Goal: Task Accomplishment & Management: Manage account settings

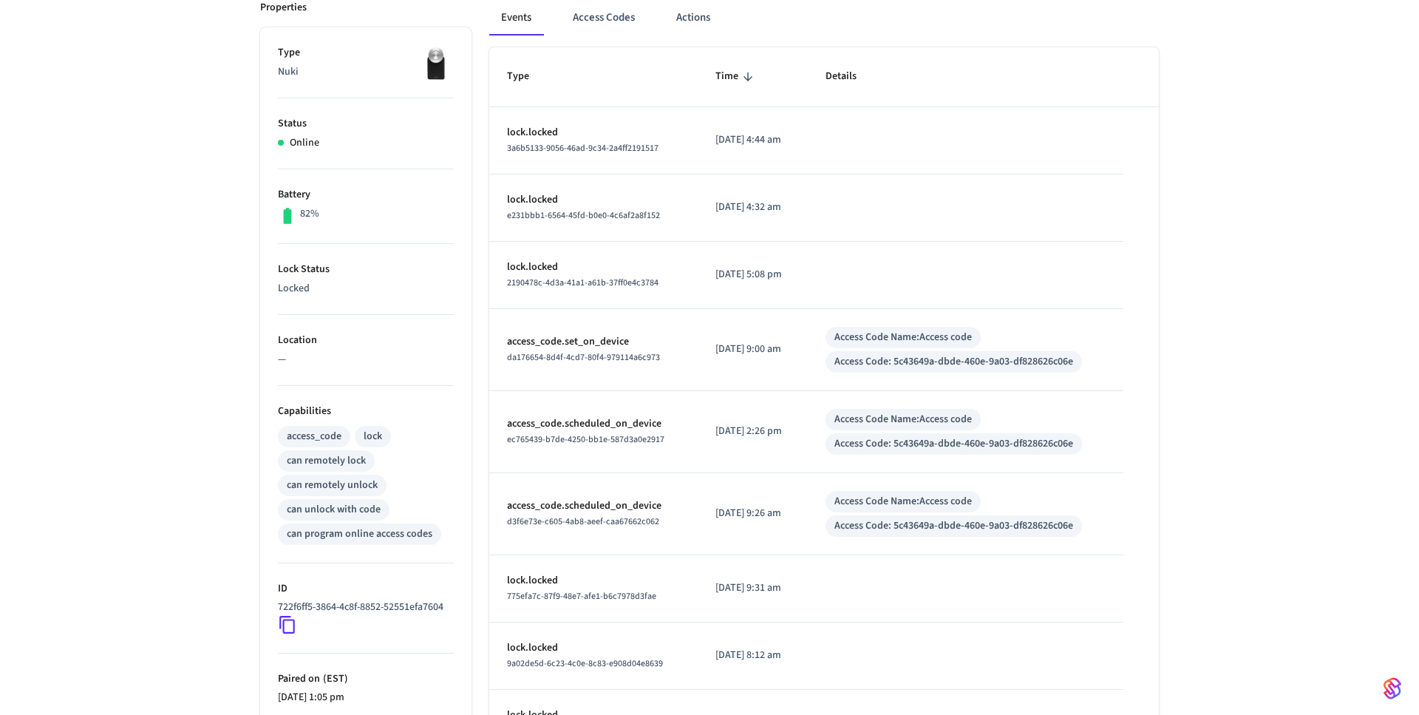
scroll to position [336, 0]
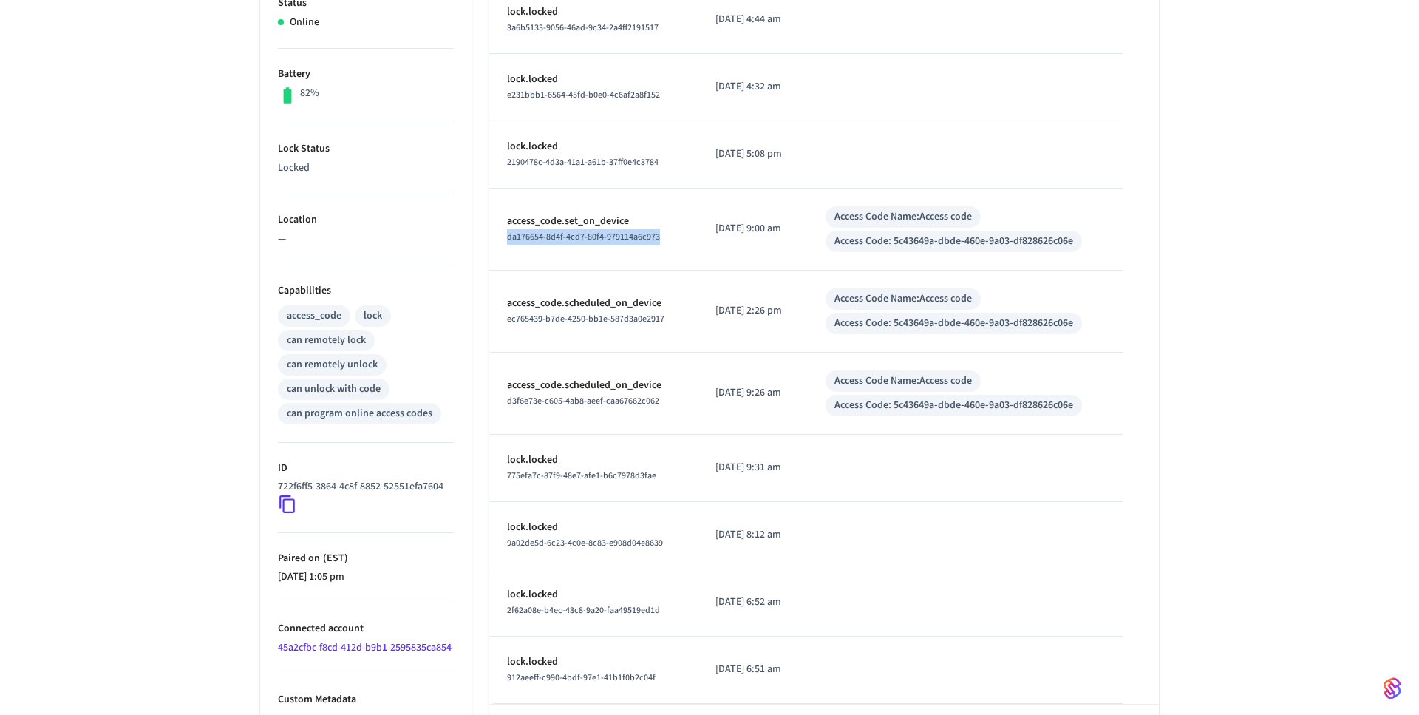
drag, startPoint x: 671, startPoint y: 245, endPoint x: 506, endPoint y: 243, distance: 164.8
click at [506, 243] on td "access_code.set_on_device da176654-8d4f-4cd7-80f4-979114a6c973" at bounding box center [593, 229] width 208 height 82
drag, startPoint x: 910, startPoint y: 242, endPoint x: 1123, endPoint y: 242, distance: 213.6
click at [1122, 242] on td "Access Code Name: Access code Access Code: 5c43649a-dbde-460e-9a03-df828626c06e" at bounding box center [966, 229] width 316 height 82
click at [1073, 243] on div "Access Code: 5c43649a-dbde-460e-9a03-df828626c06e" at bounding box center [953, 242] width 239 height 16
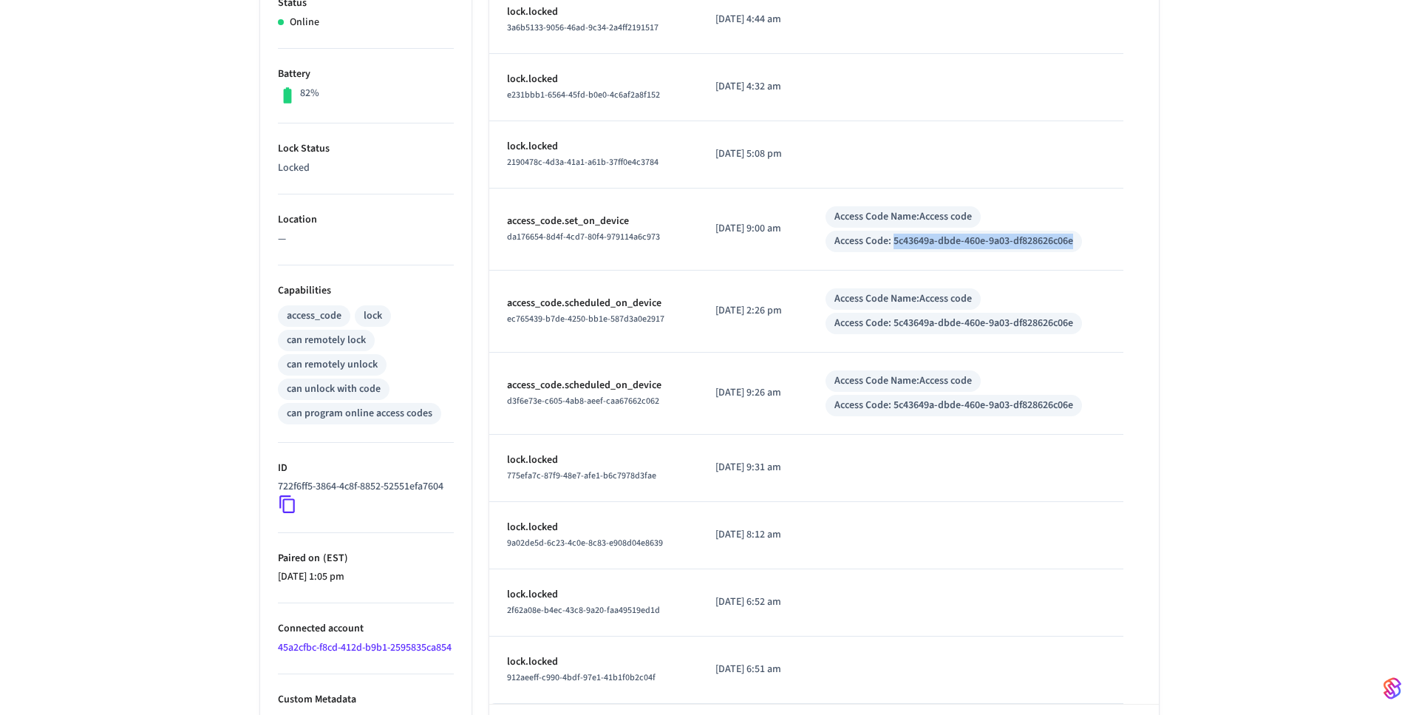
drag, startPoint x: 907, startPoint y: 242, endPoint x: 1155, endPoint y: 240, distance: 248.3
click at [1155, 240] on table "Type Time Details lock.locked 3a6b5133-9056-46ad-9c34-2a4ff2191517 2025/09/11 a…" at bounding box center [823, 315] width 669 height 776
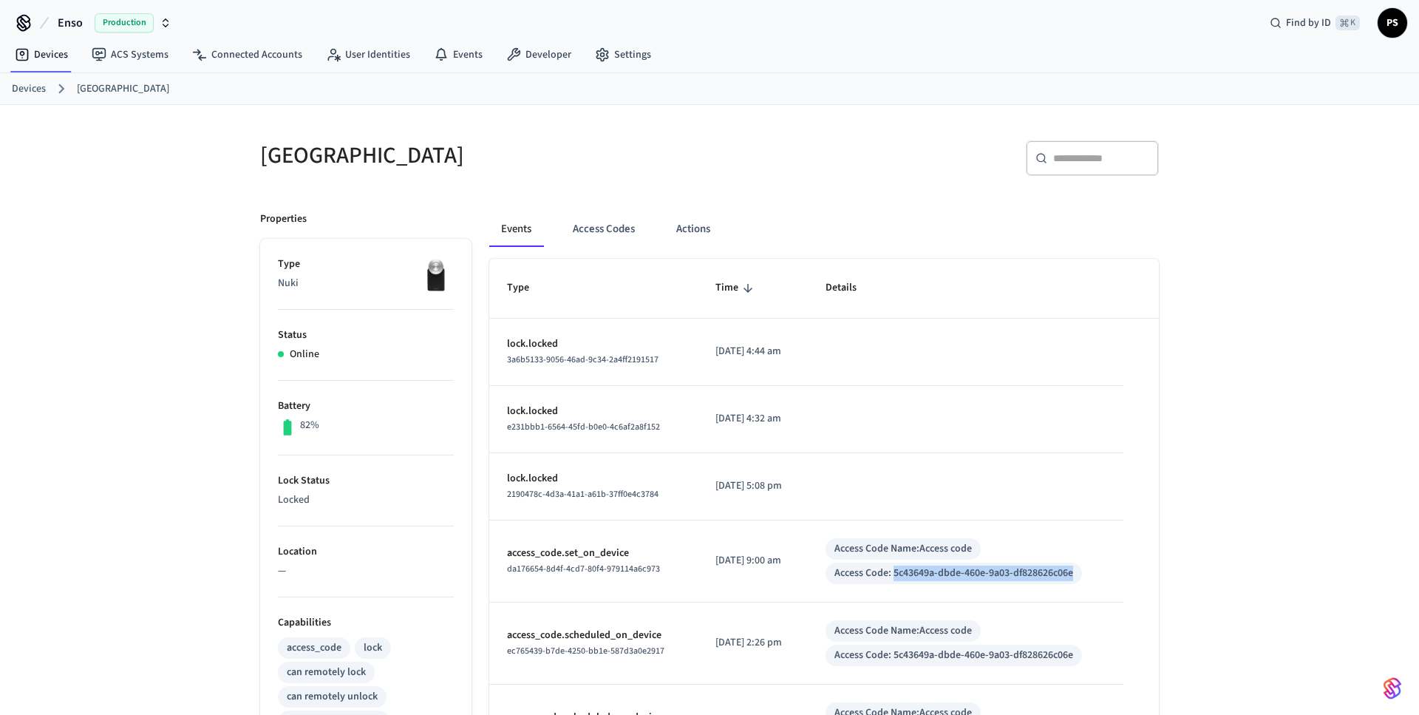
scroll to position [0, 0]
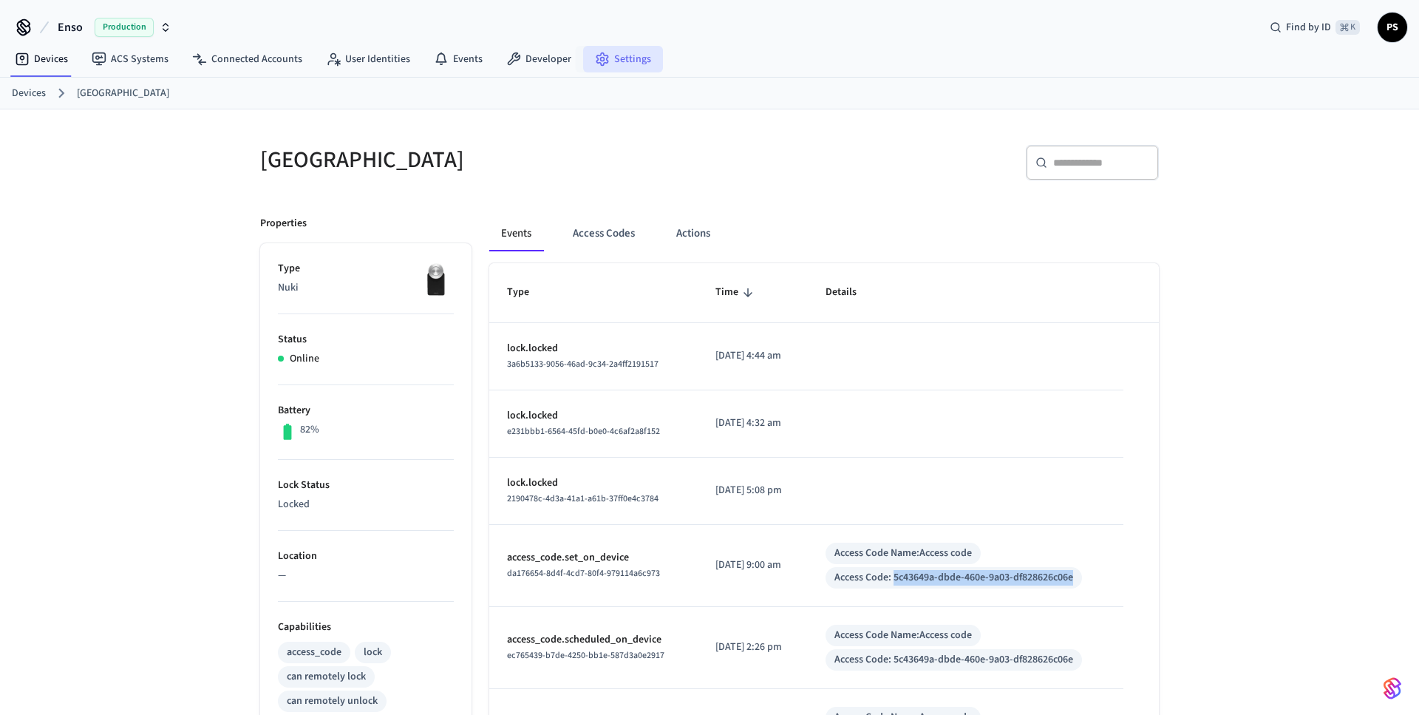
click at [595, 61] on icon at bounding box center [602, 59] width 15 height 15
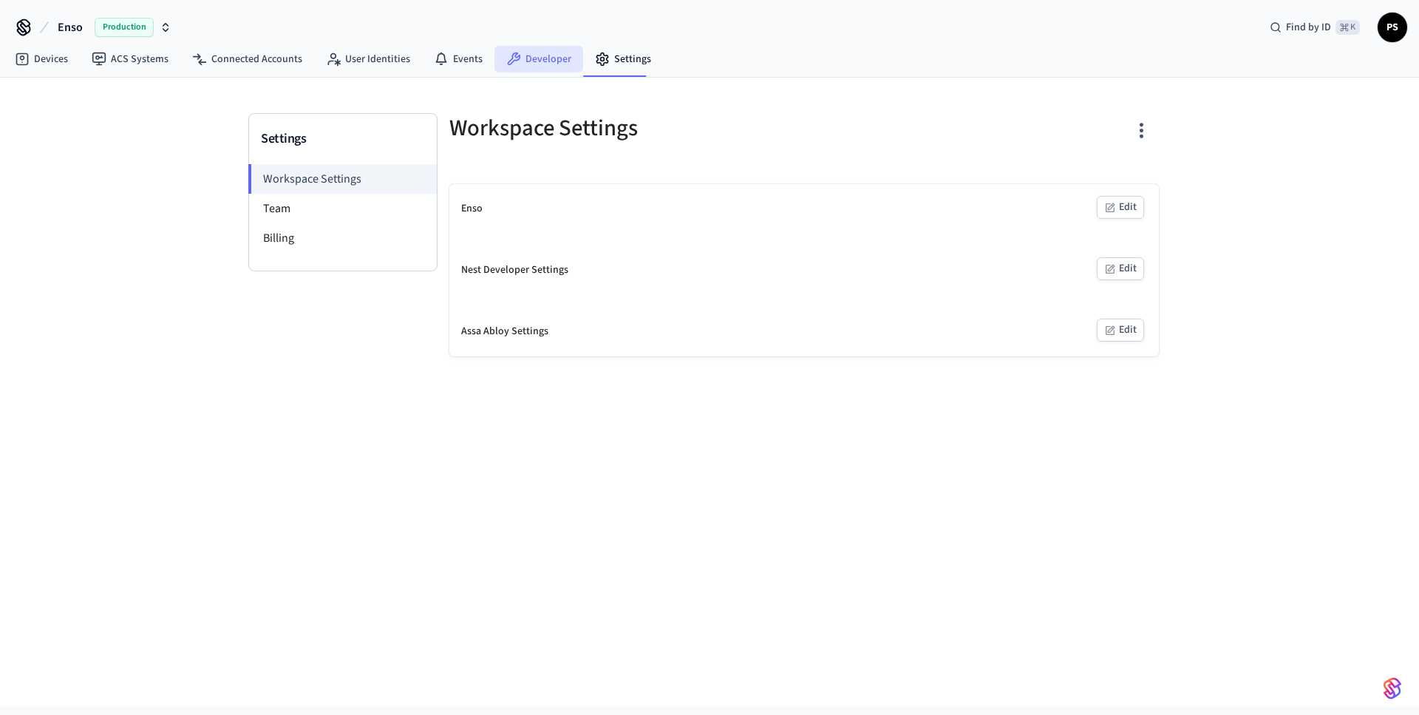
click at [547, 49] on link "Developer" at bounding box center [538, 59] width 89 height 27
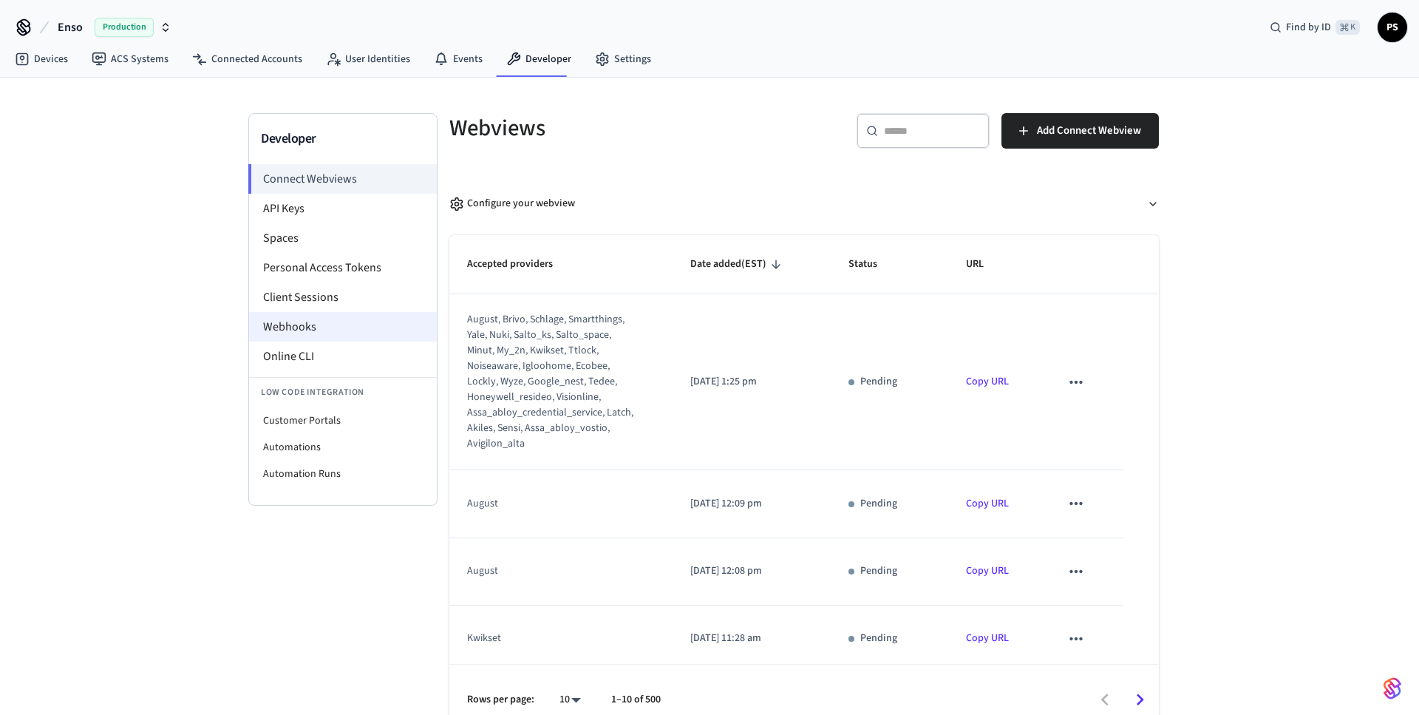
click at [310, 330] on li "Webhooks" at bounding box center [343, 327] width 188 height 30
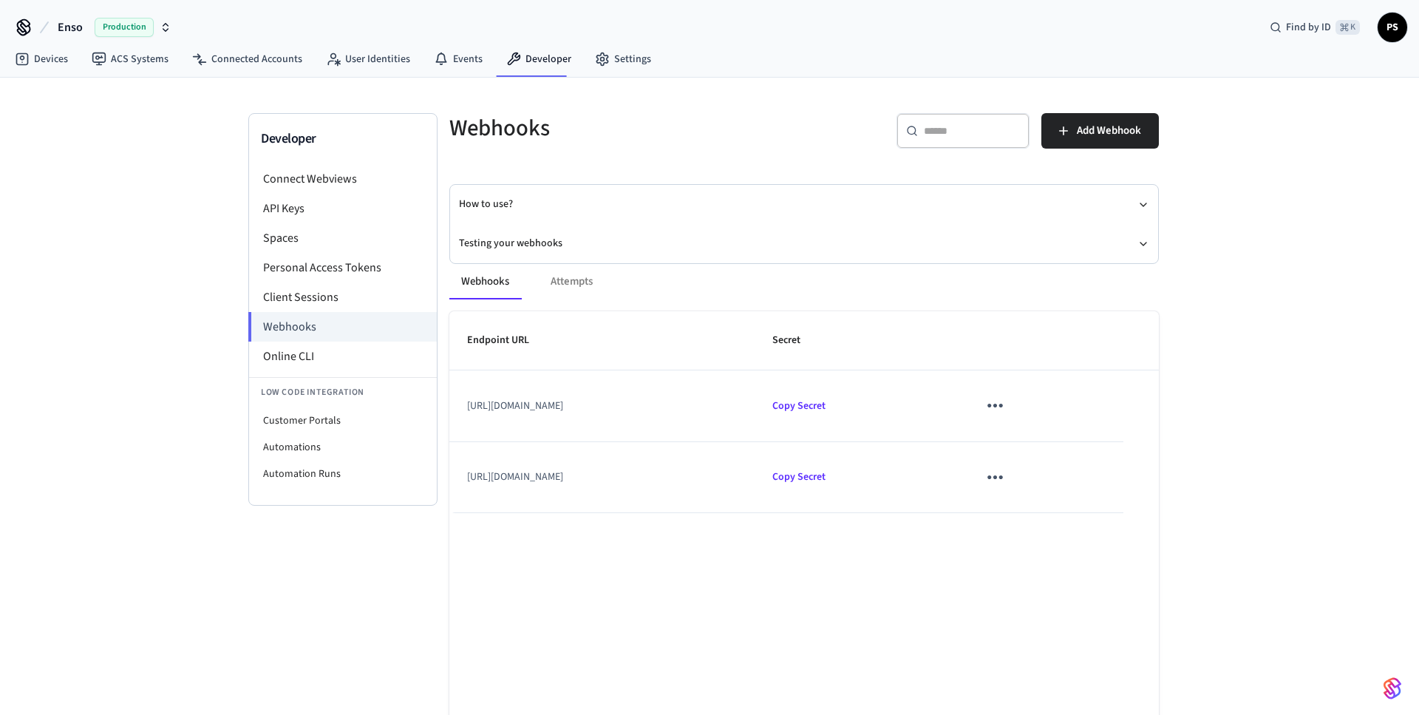
click at [1049, 480] on td "sticky table" at bounding box center [1041, 477] width 163 height 71
click at [1003, 479] on icon "sticky table" at bounding box center [995, 477] width 16 height 4
click at [1097, 506] on li "Edit" at bounding box center [1109, 511] width 70 height 40
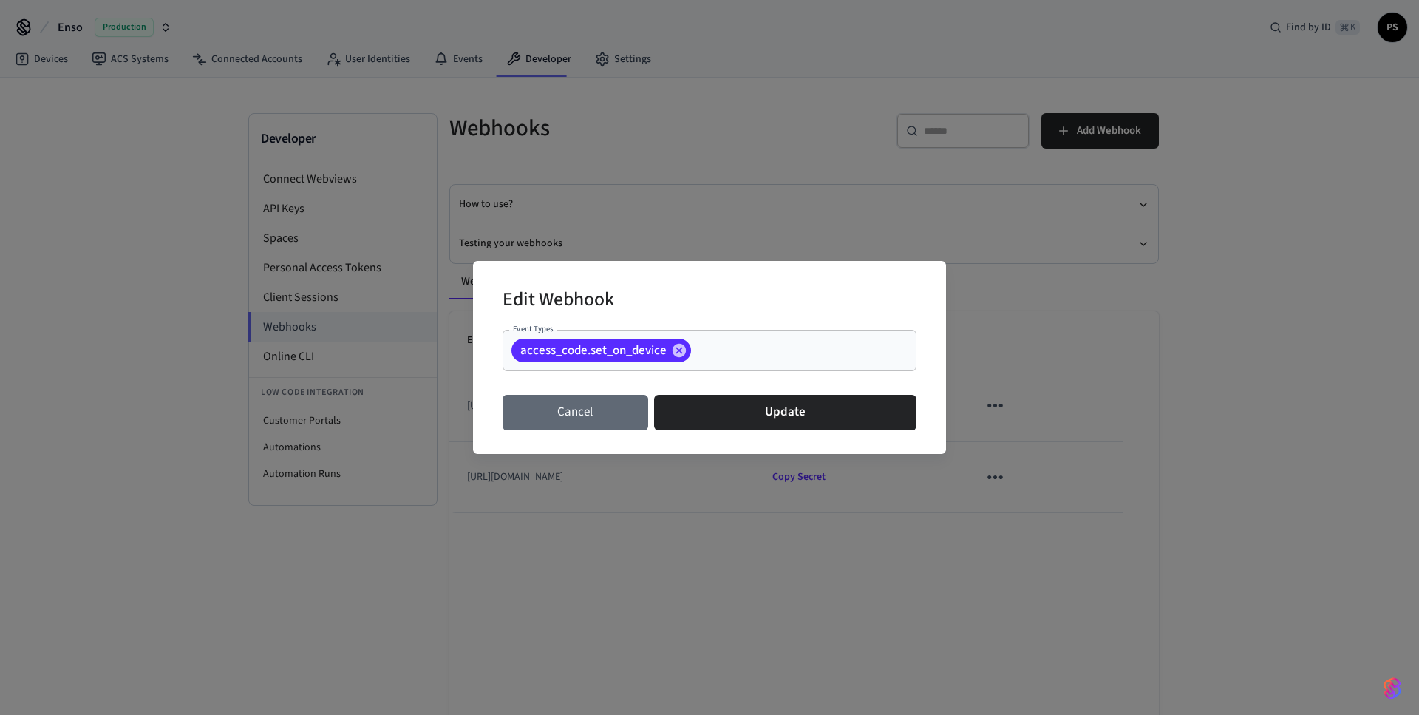
click at [574, 426] on button "Cancel" at bounding box center [575, 412] width 146 height 35
